Goal: Find specific page/section: Find specific page/section

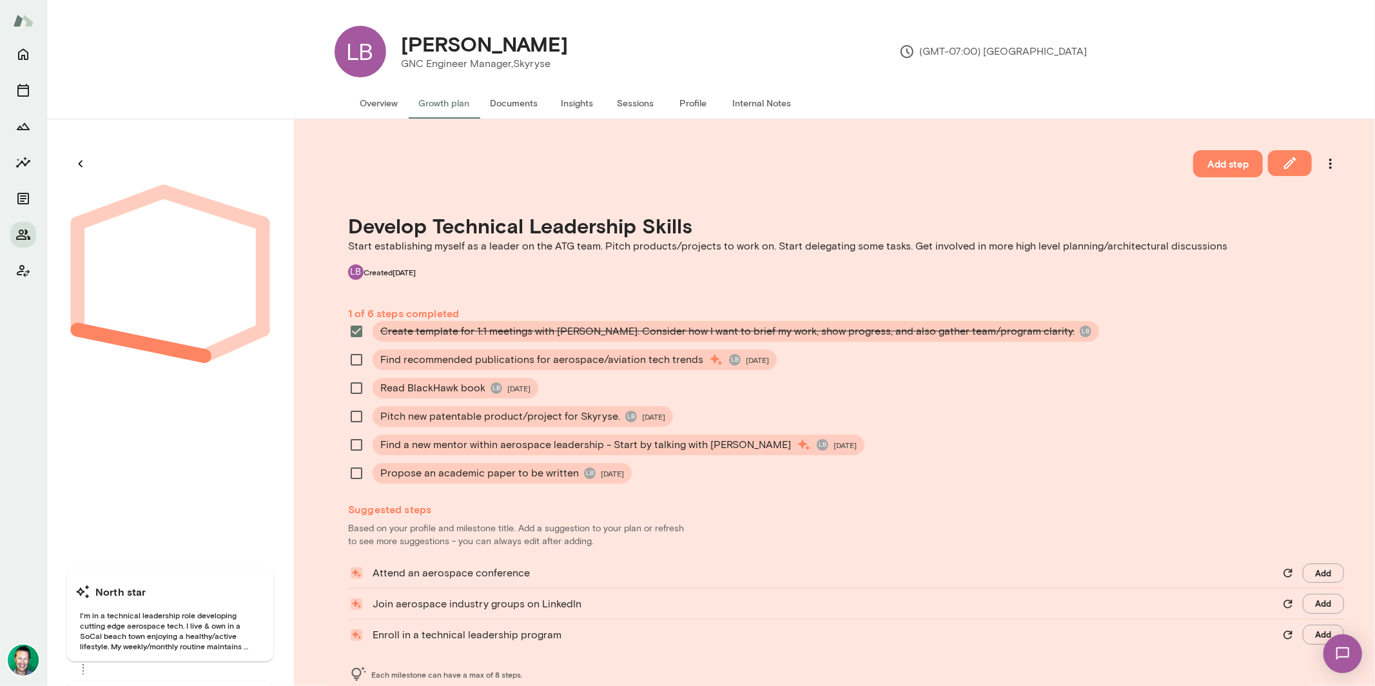
scroll to position [20, 0]
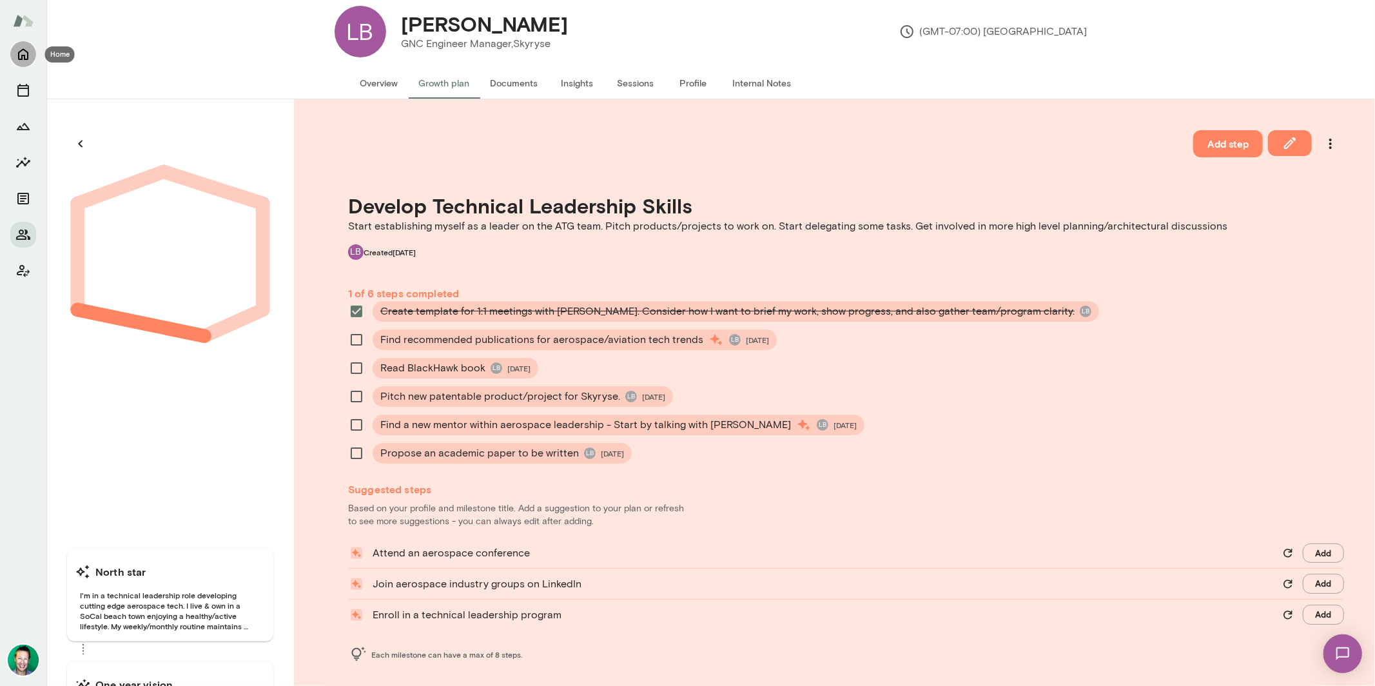
click at [24, 52] on icon "Home" at bounding box center [22, 53] width 15 height 15
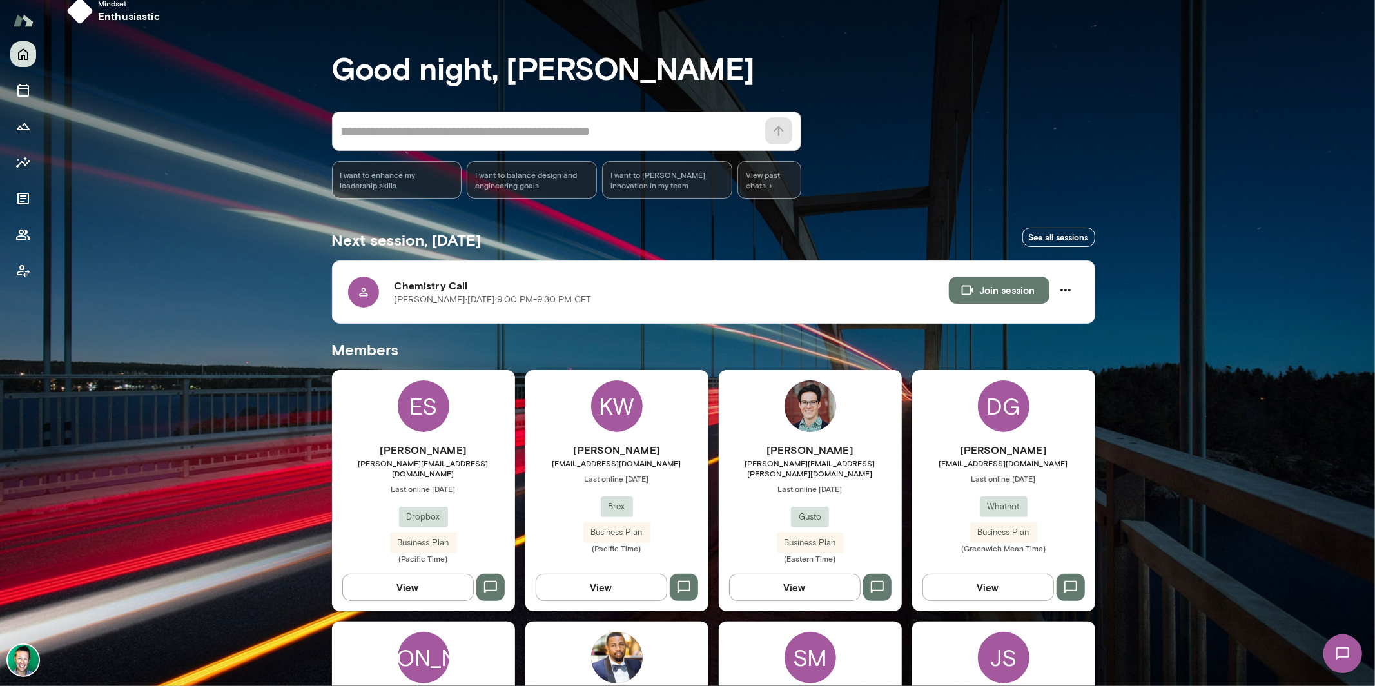
scroll to position [20, 0]
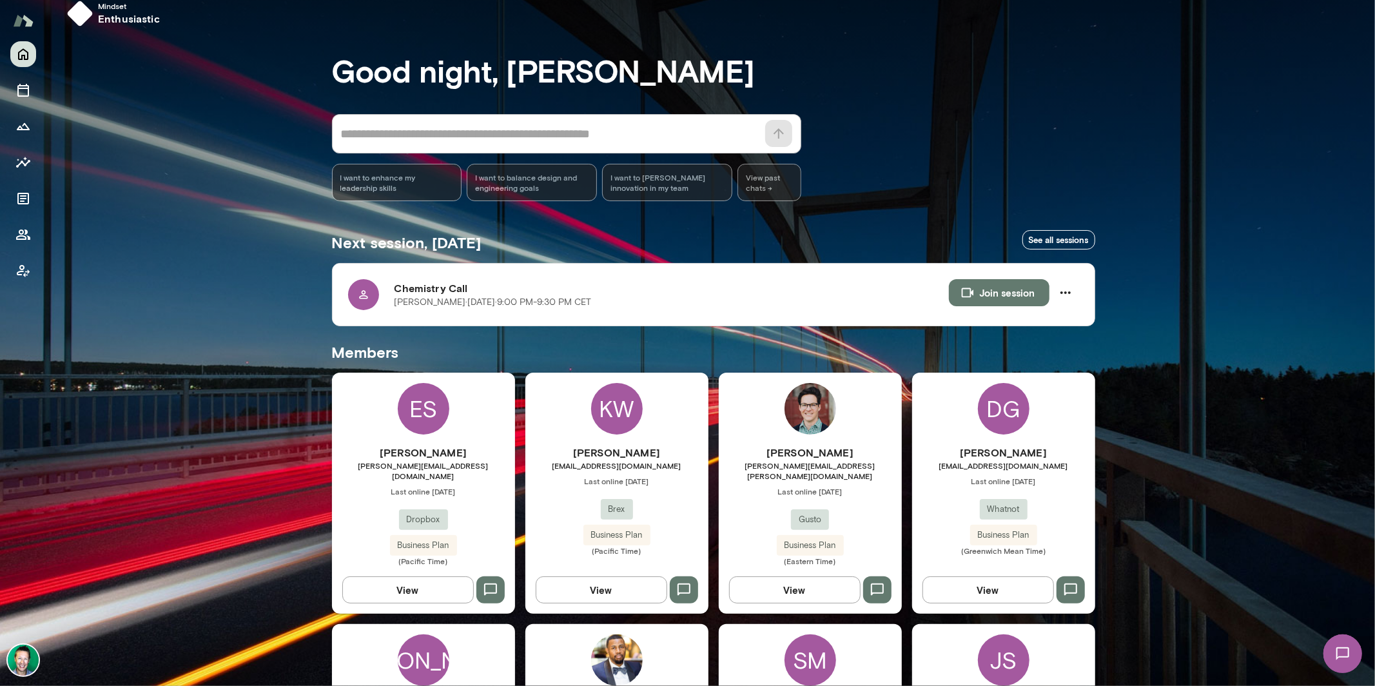
click at [385, 579] on button "View" at bounding box center [407, 589] width 131 height 27
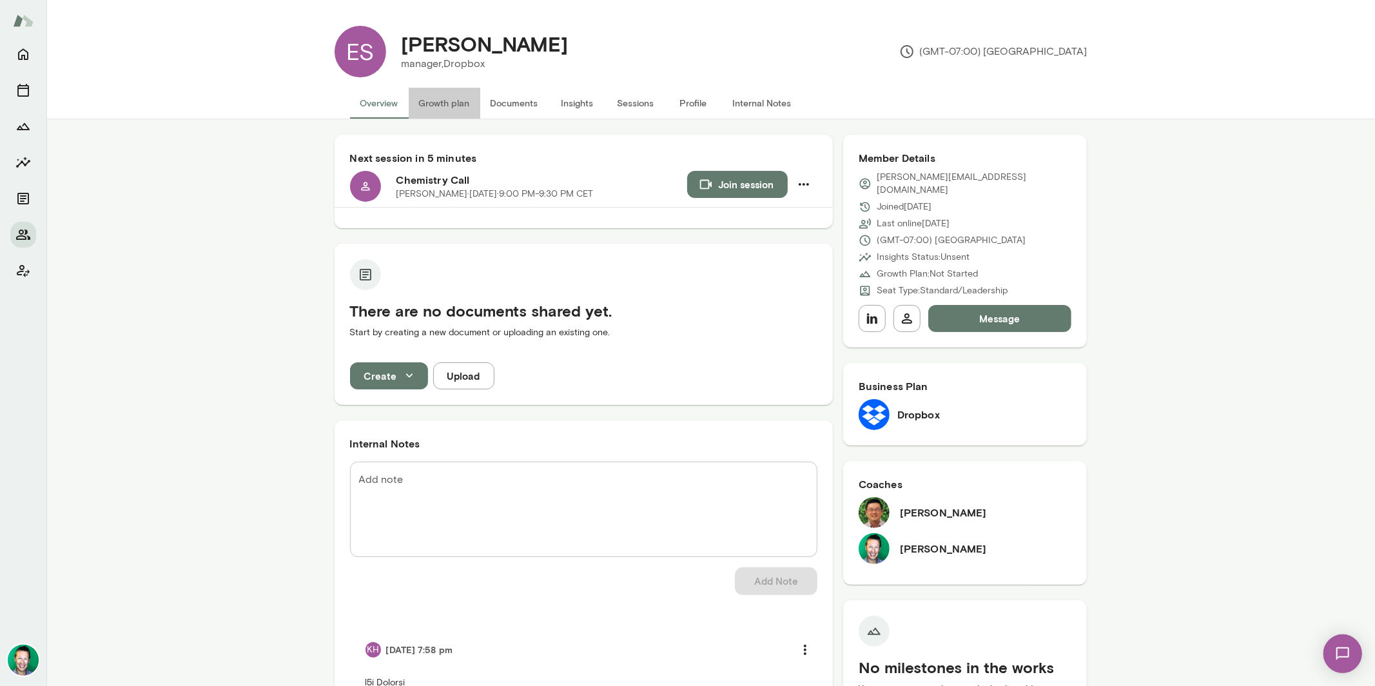
click at [436, 106] on button "Growth plan" at bounding box center [445, 103] width 72 height 31
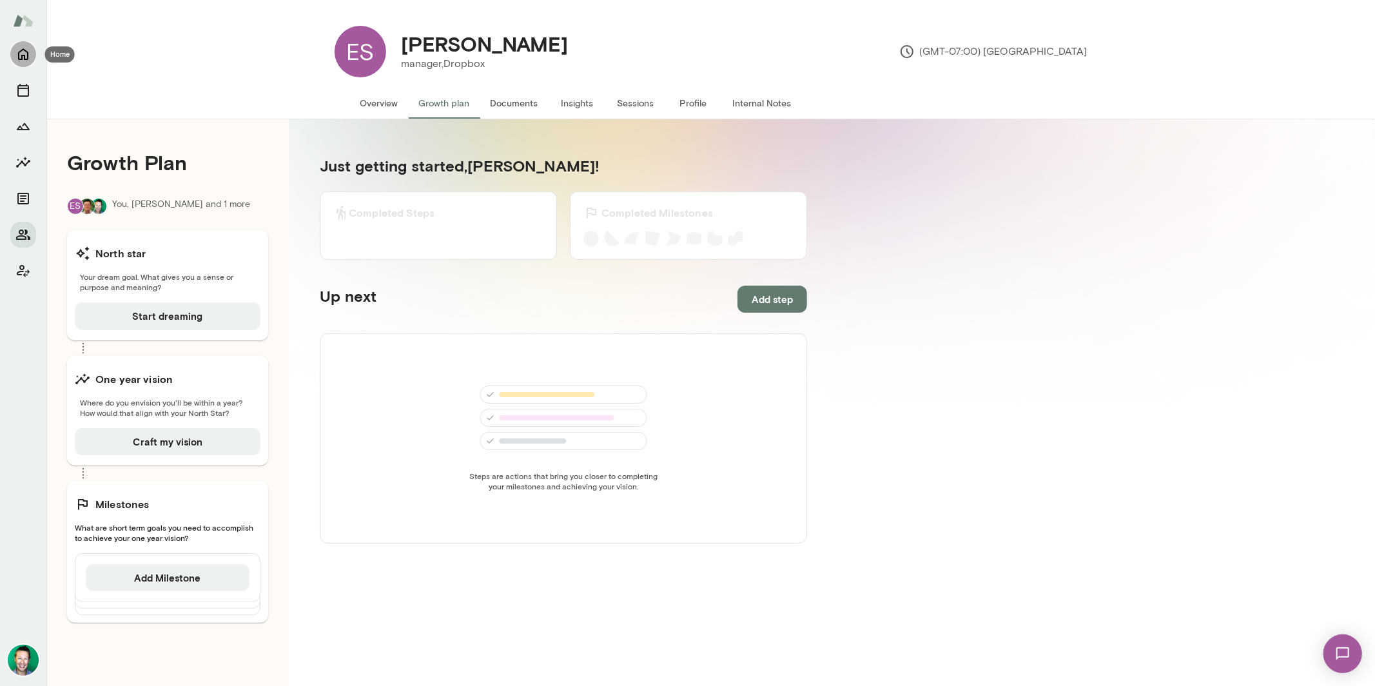
click at [31, 55] on button "Home" at bounding box center [23, 54] width 26 height 26
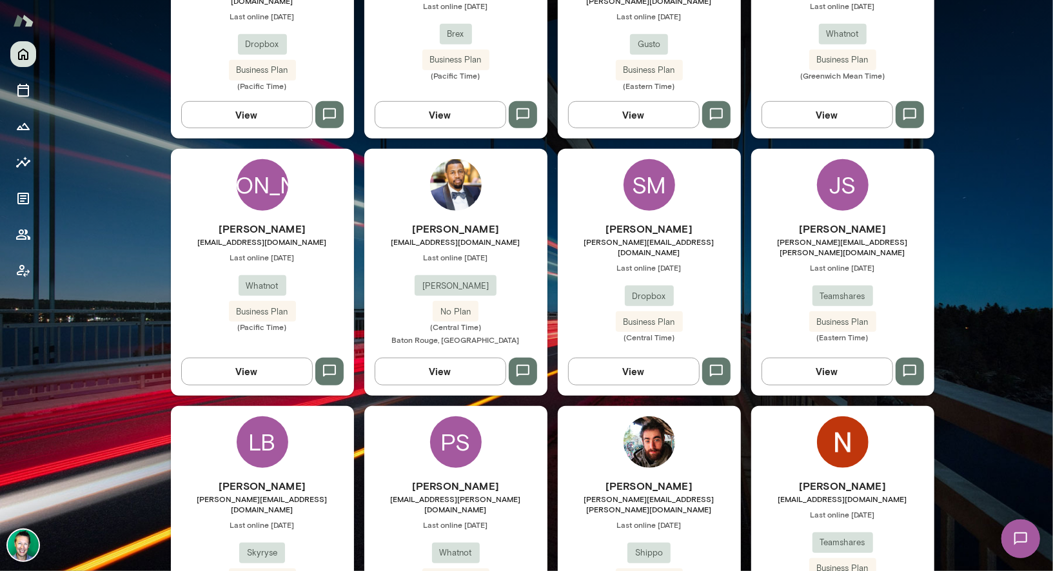
scroll to position [505, 0]
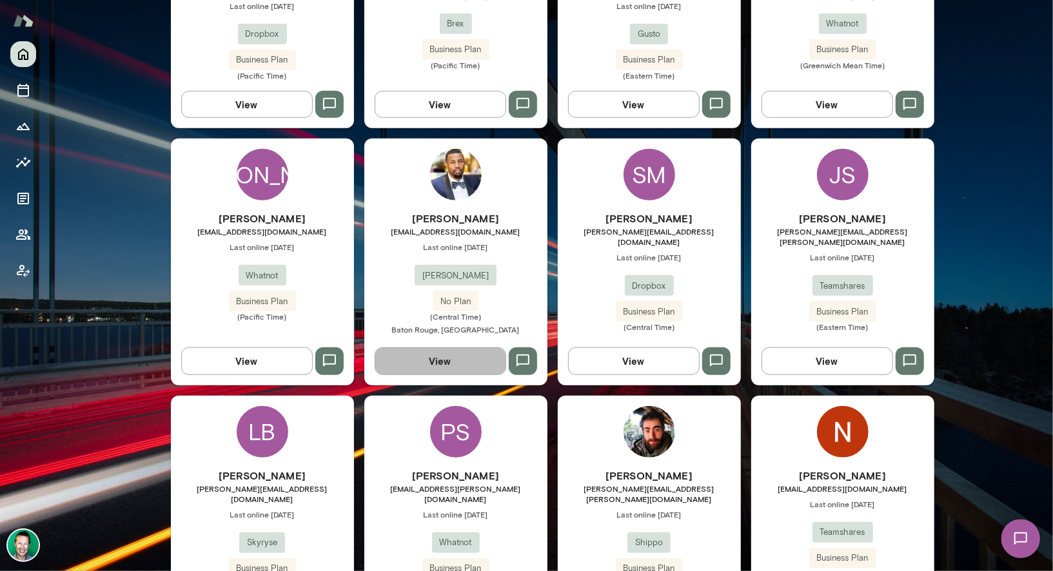
click at [449, 352] on button "View" at bounding box center [439, 360] width 131 height 27
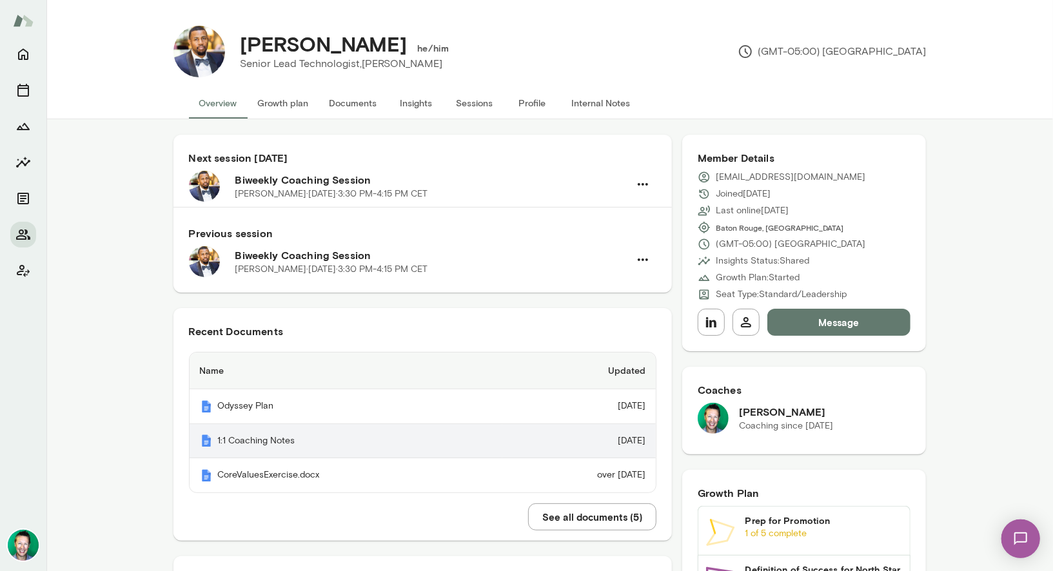
click at [342, 434] on th "1:1 Coaching Notes" at bounding box center [346, 441] width 313 height 35
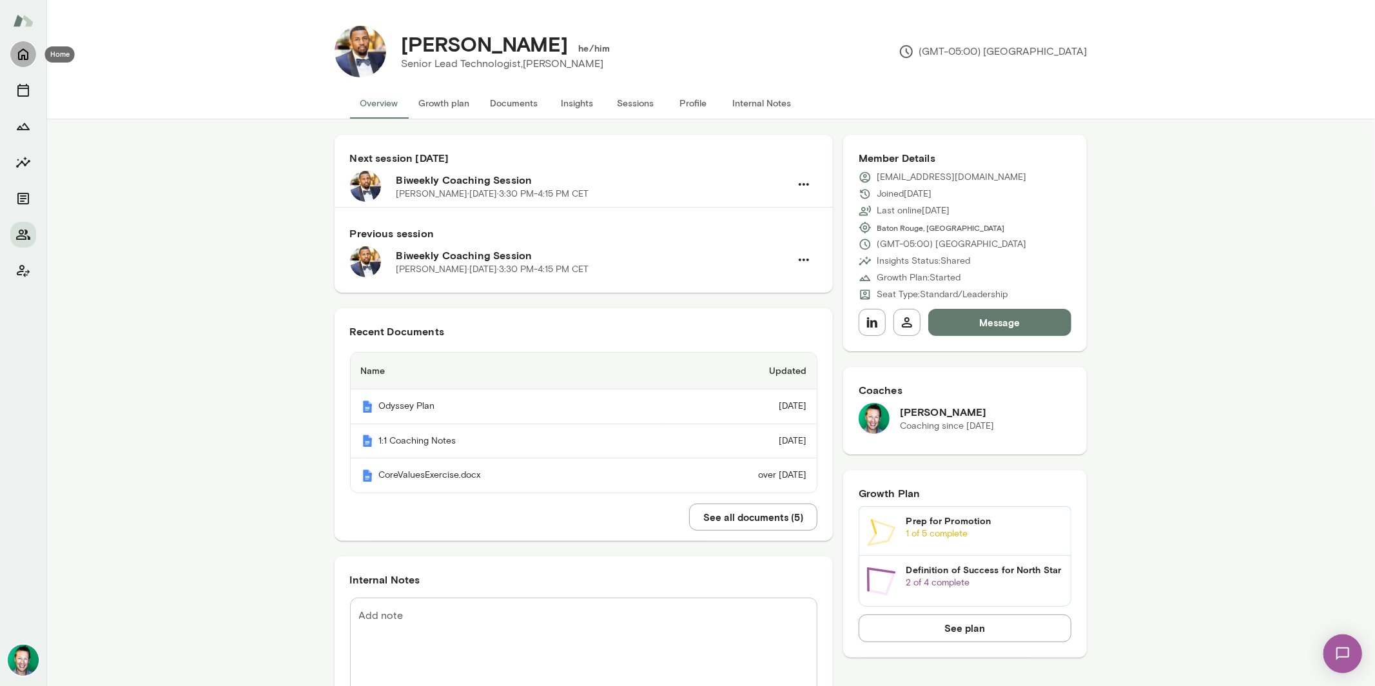
click at [20, 65] on button "Home" at bounding box center [23, 54] width 26 height 26
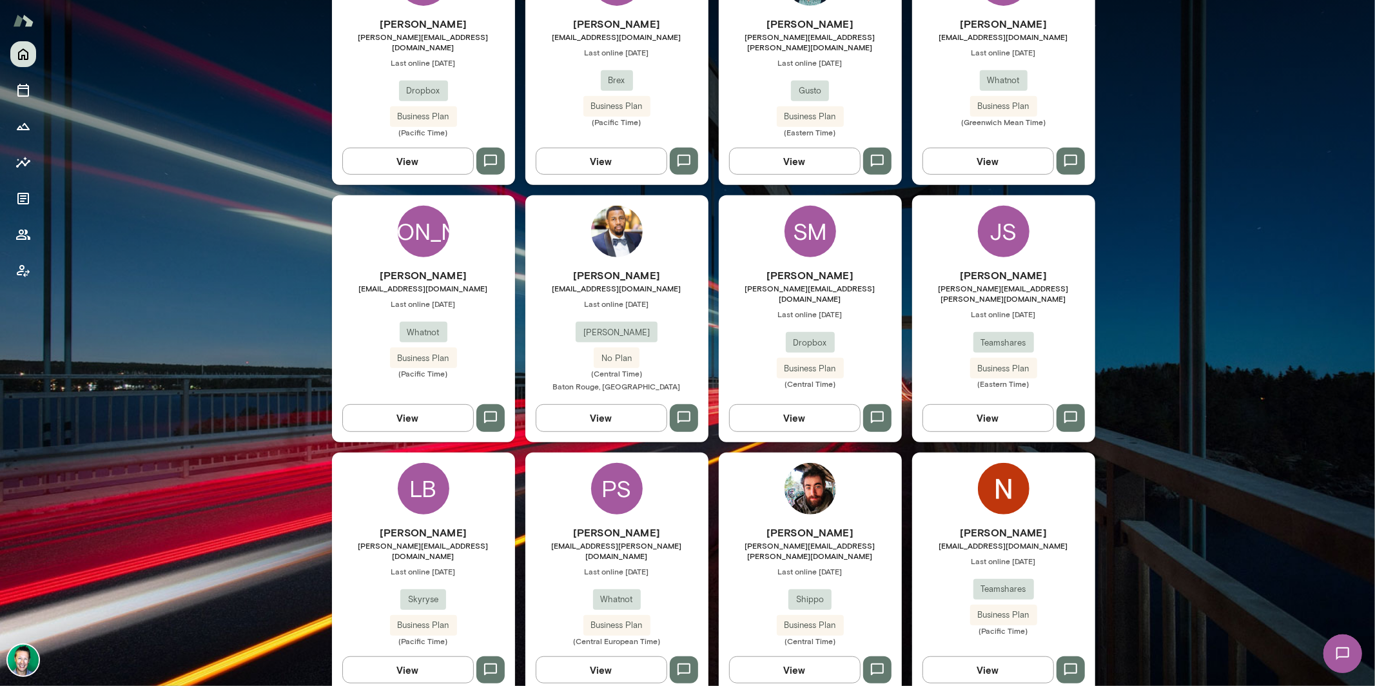
scroll to position [428, 0]
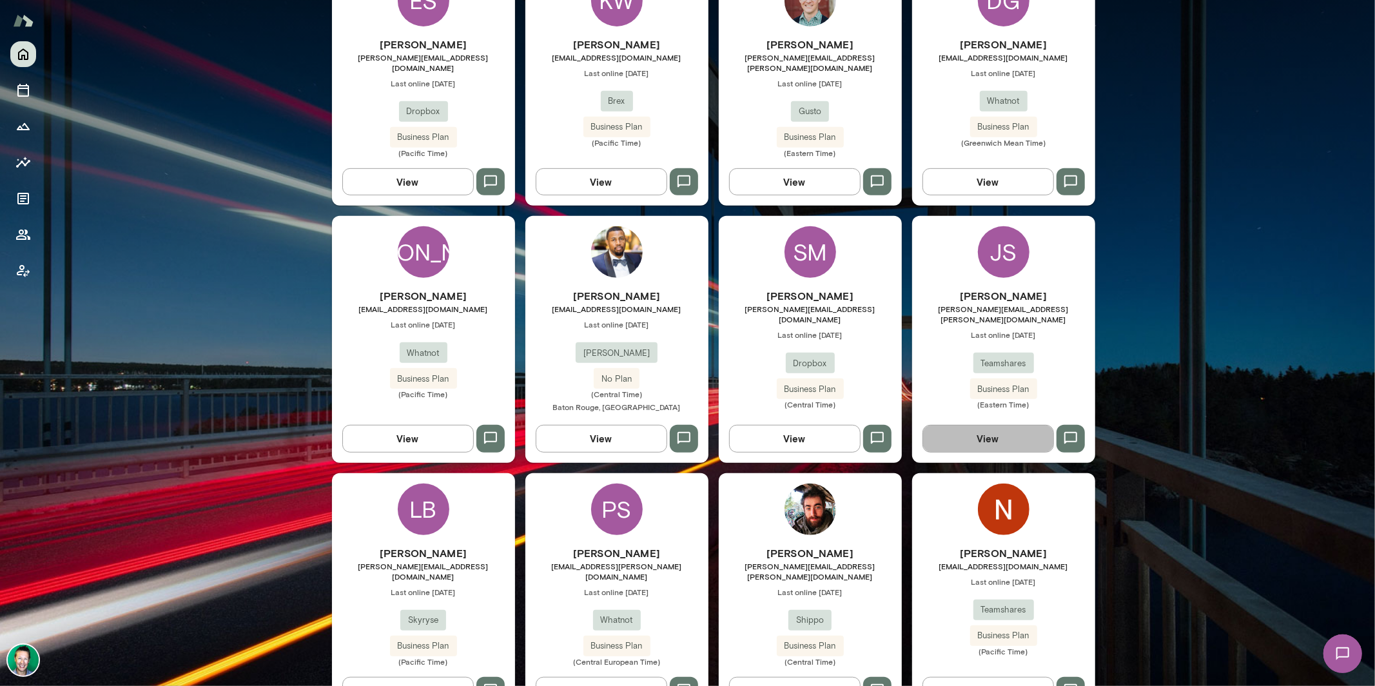
click at [956, 429] on button "View" at bounding box center [987, 438] width 131 height 27
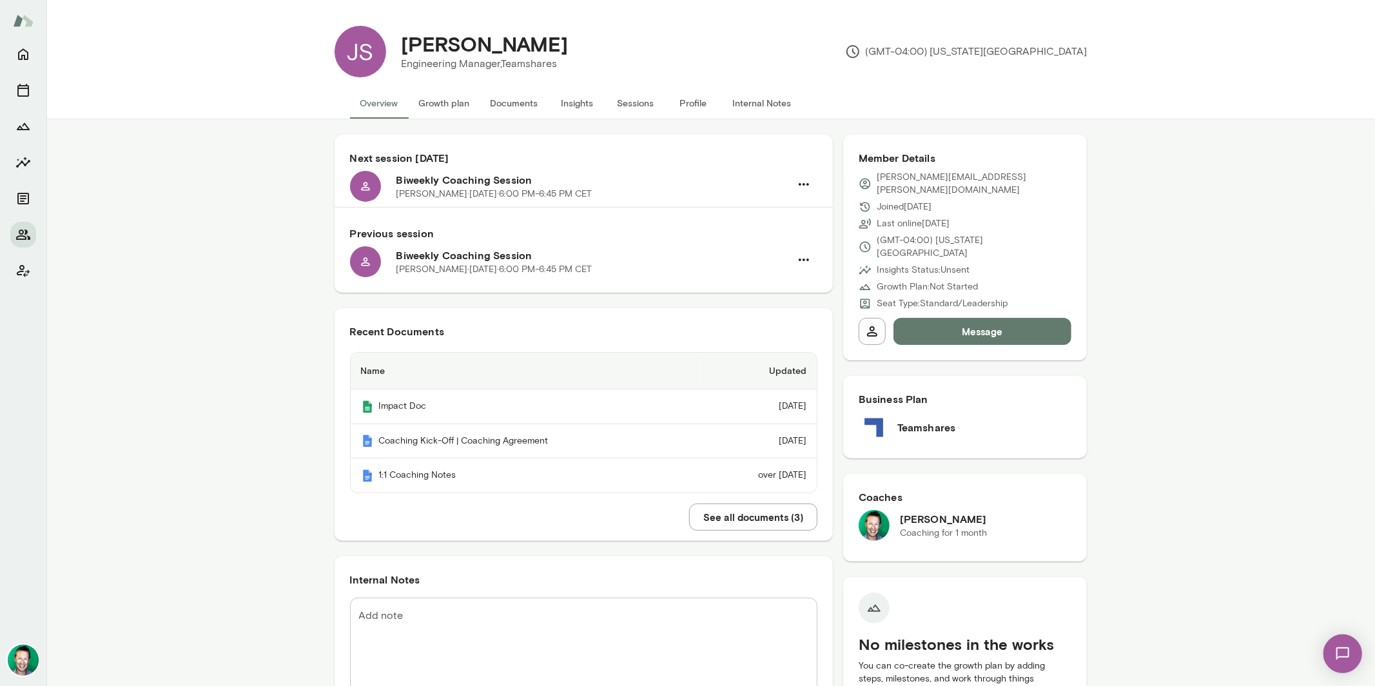
click at [504, 103] on button "Documents" at bounding box center [514, 103] width 68 height 31
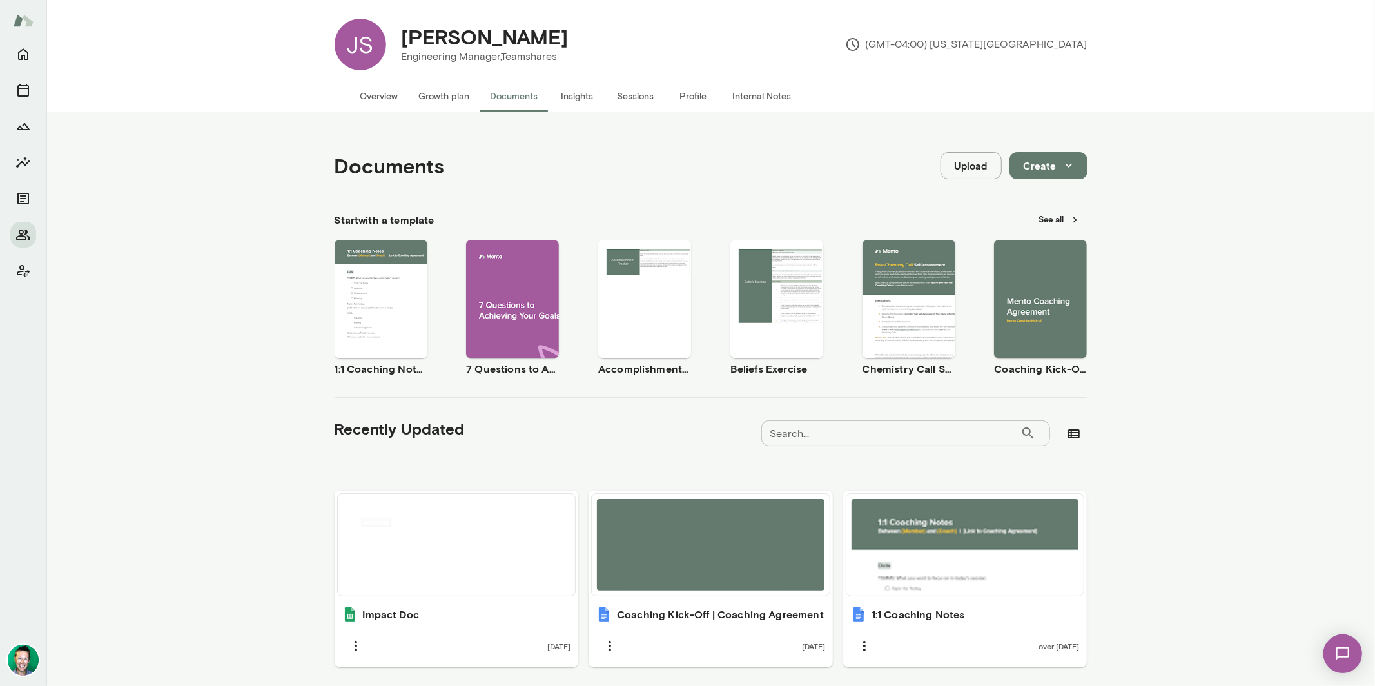
scroll to position [19, 0]
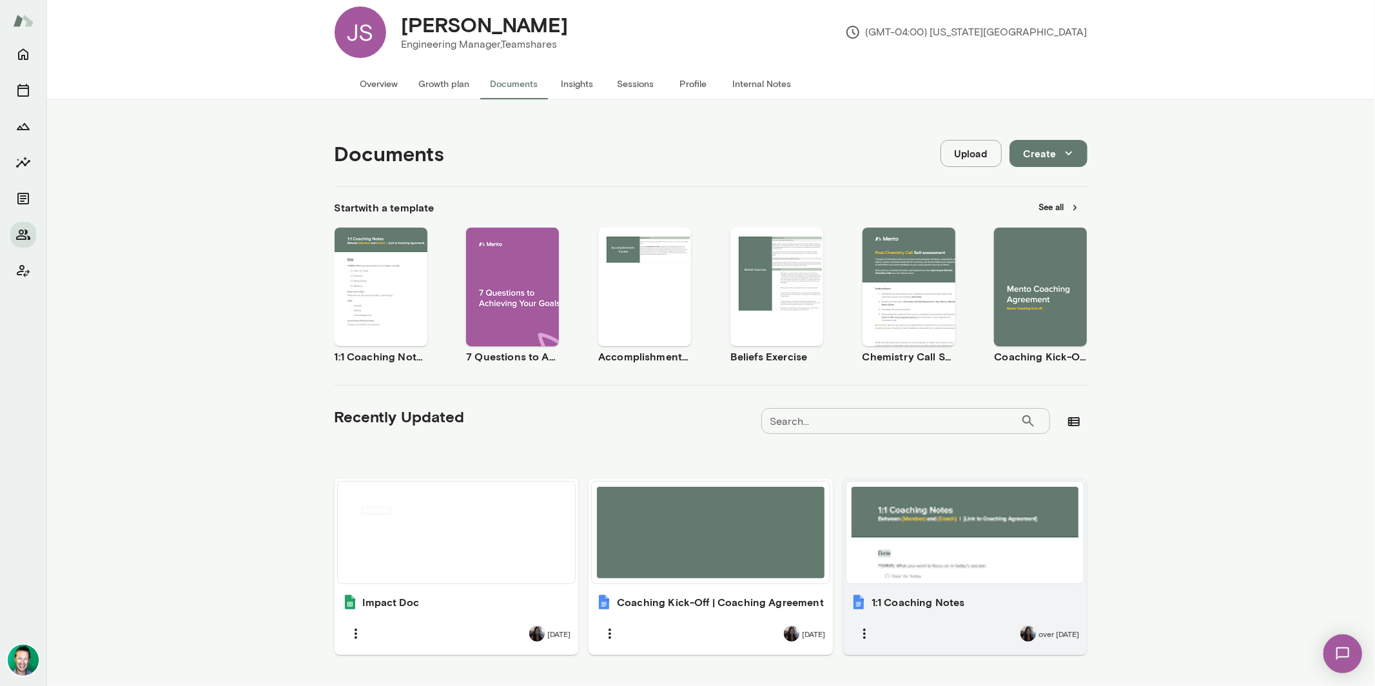
click at [942, 510] on div at bounding box center [965, 533] width 228 height 92
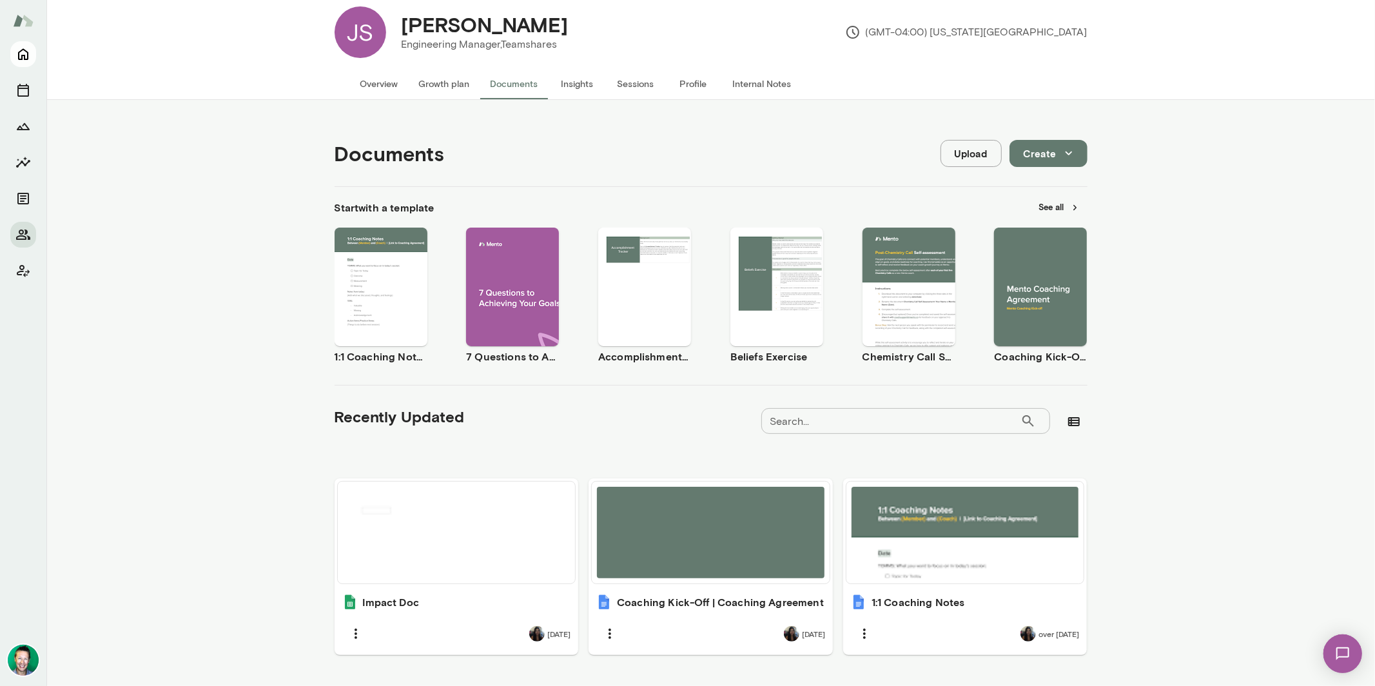
click at [17, 59] on icon "Home" at bounding box center [22, 53] width 15 height 15
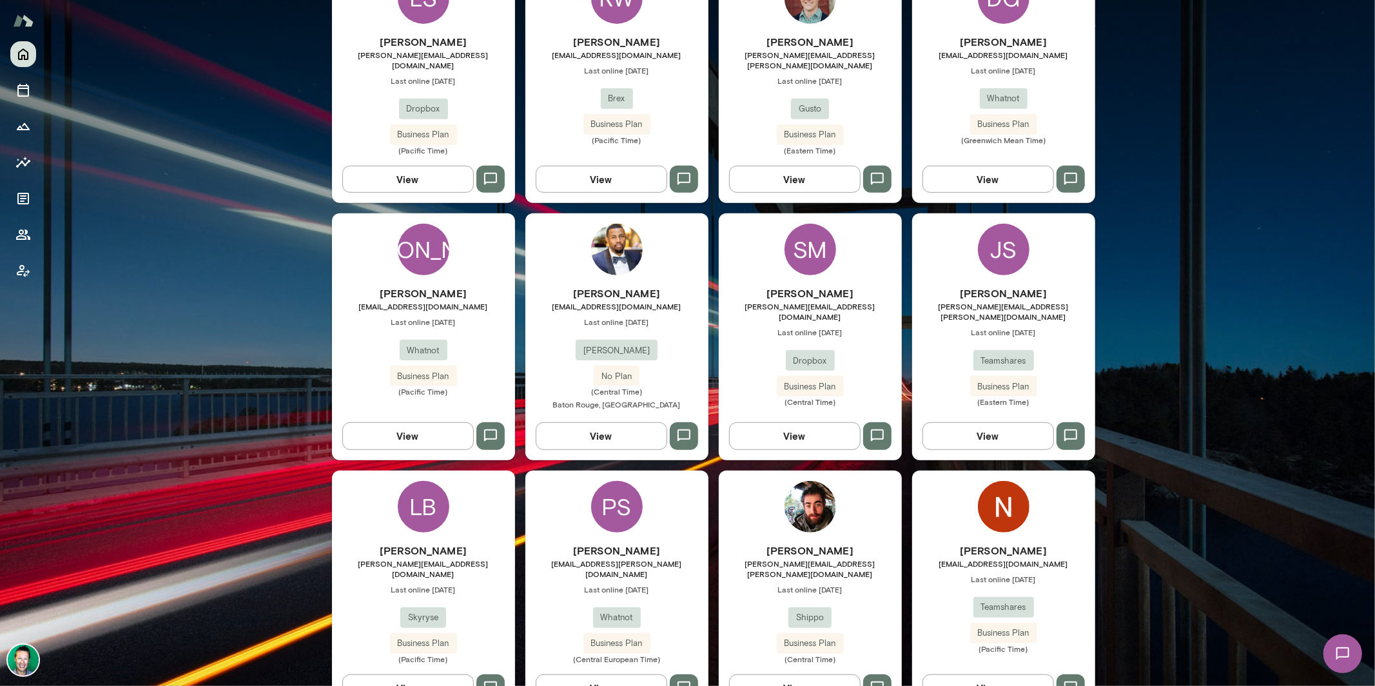
scroll to position [475, 0]
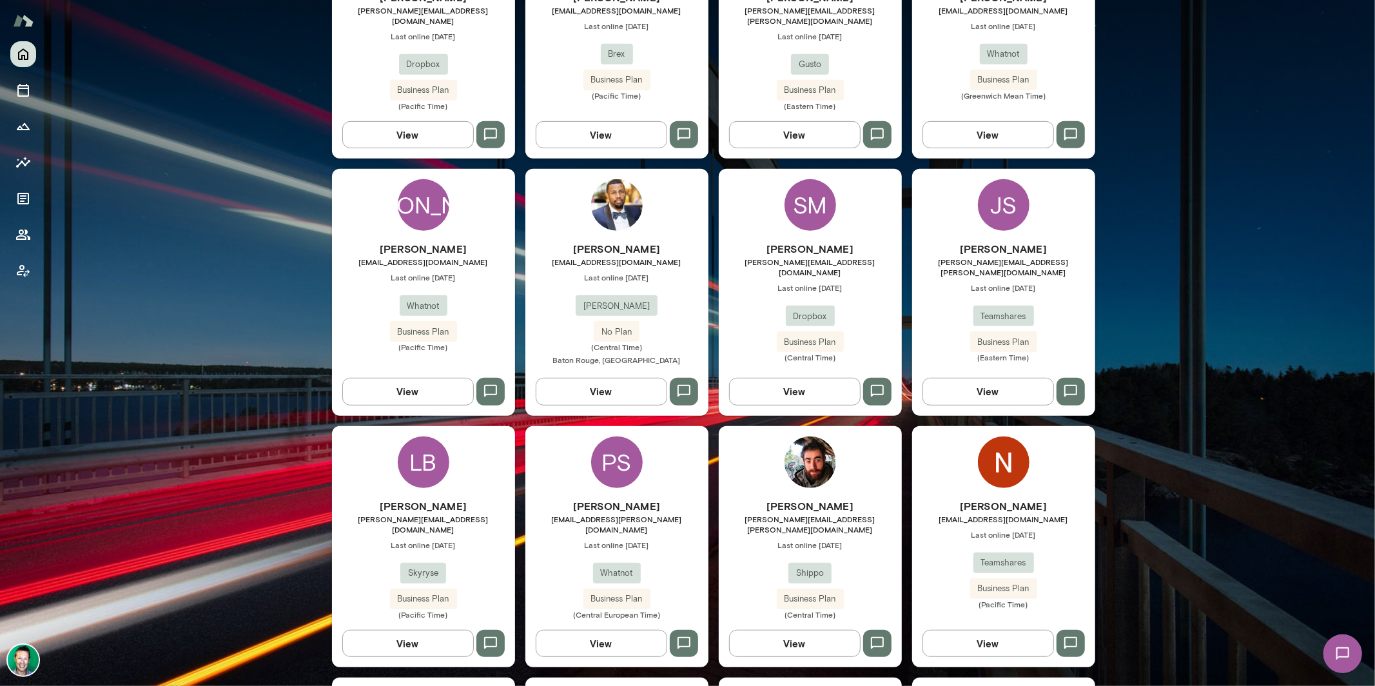
click at [808, 380] on button "View" at bounding box center [794, 391] width 131 height 27
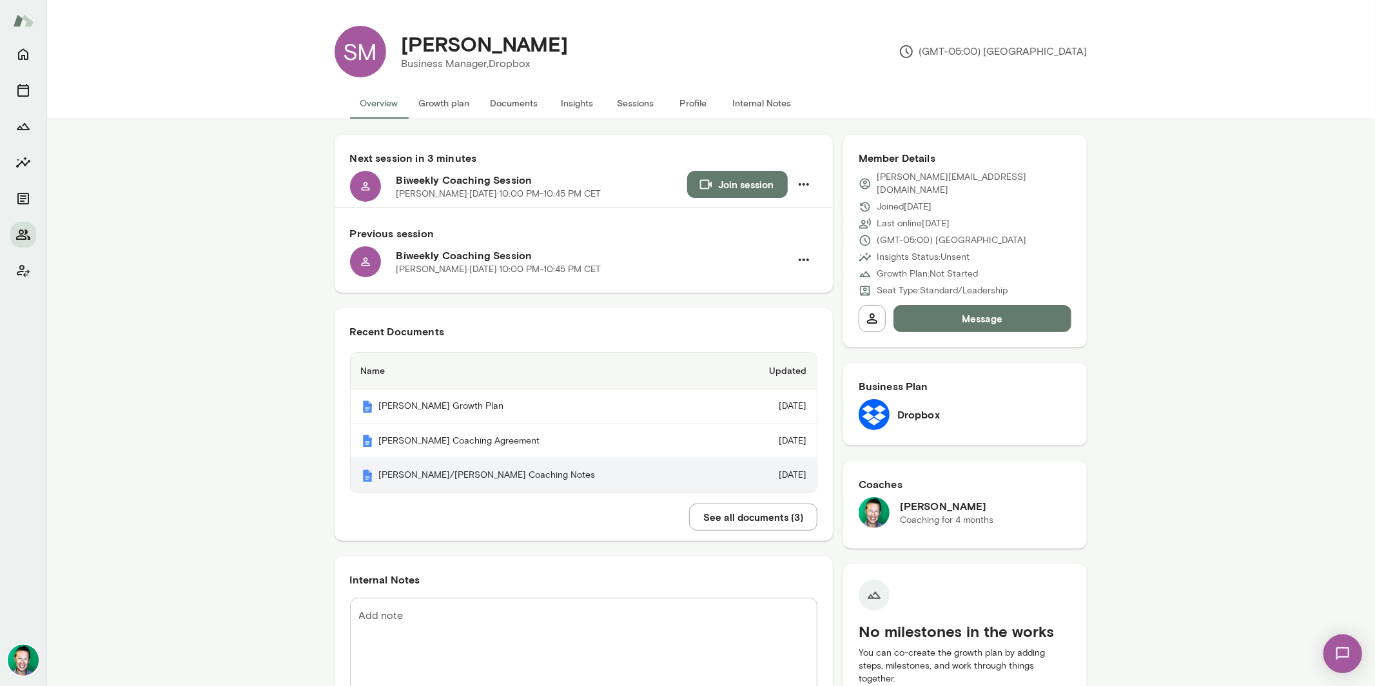
click at [434, 476] on th "[PERSON_NAME]/[PERSON_NAME] Coaching Notes" at bounding box center [541, 475] width 380 height 34
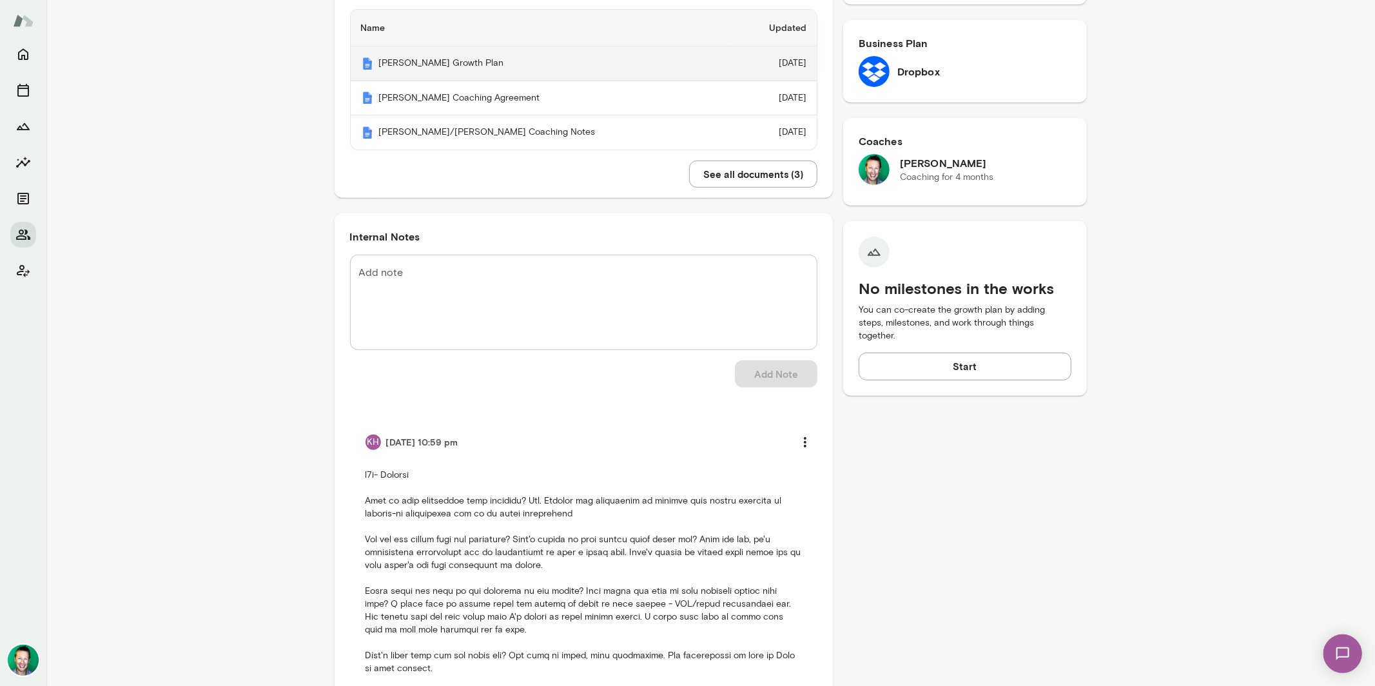
scroll to position [459, 0]
